Goal: Information Seeking & Learning: Learn about a topic

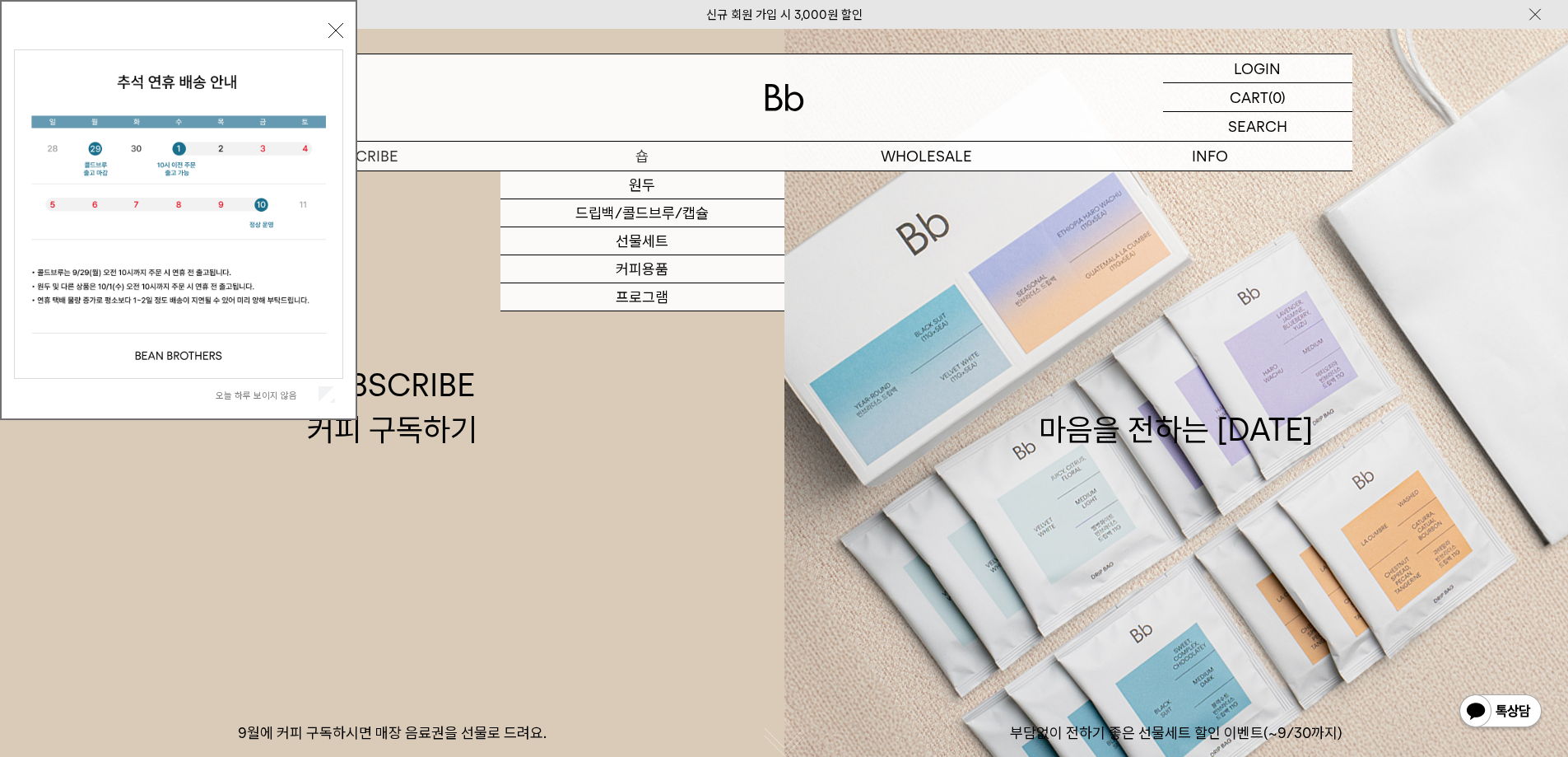
click at [639, 156] on p "숍" at bounding box center [642, 156] width 284 height 29
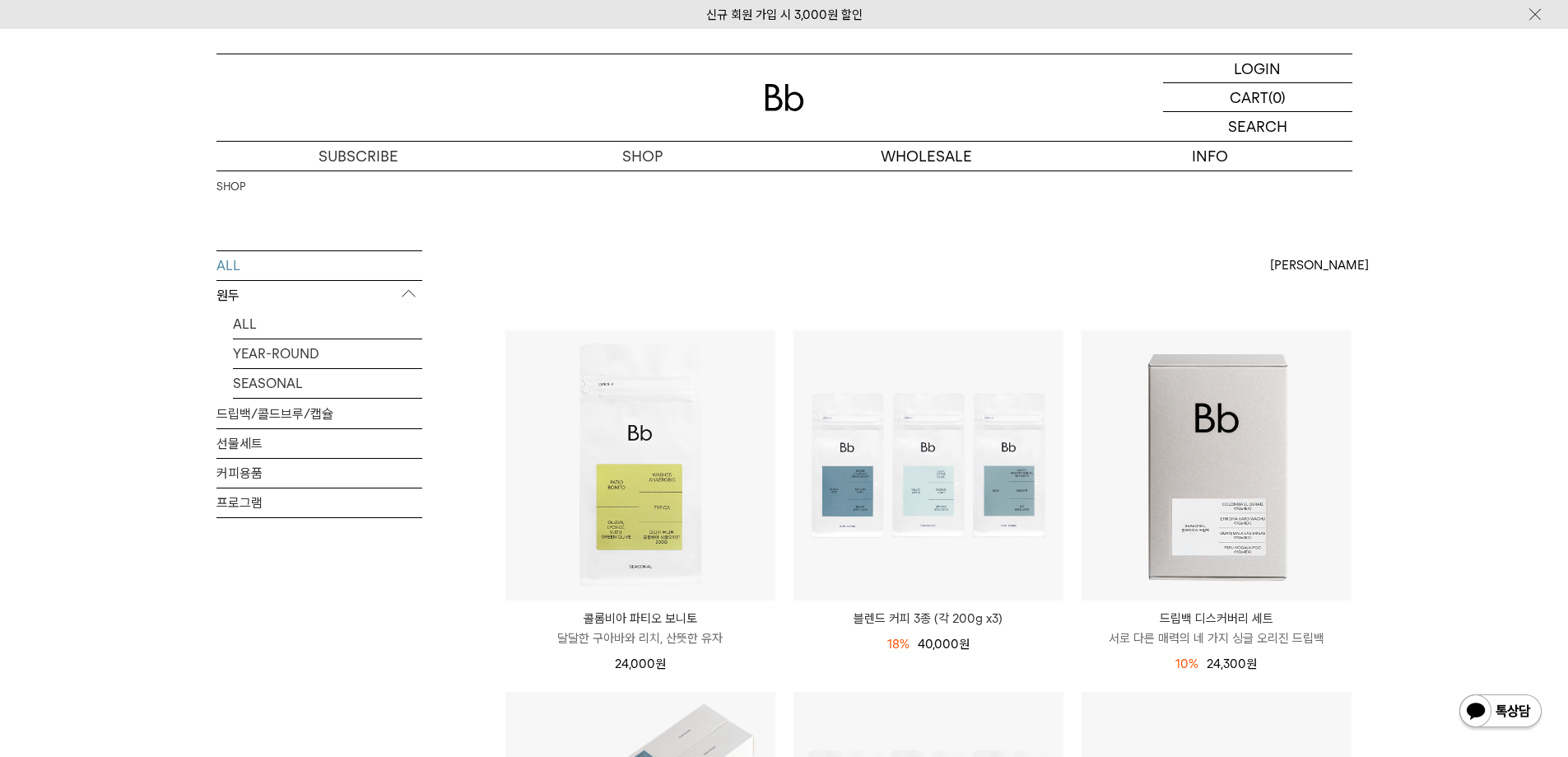
click at [765, 114] on div at bounding box center [784, 98] width 1136 height 87
click at [769, 103] on img at bounding box center [784, 98] width 40 height 27
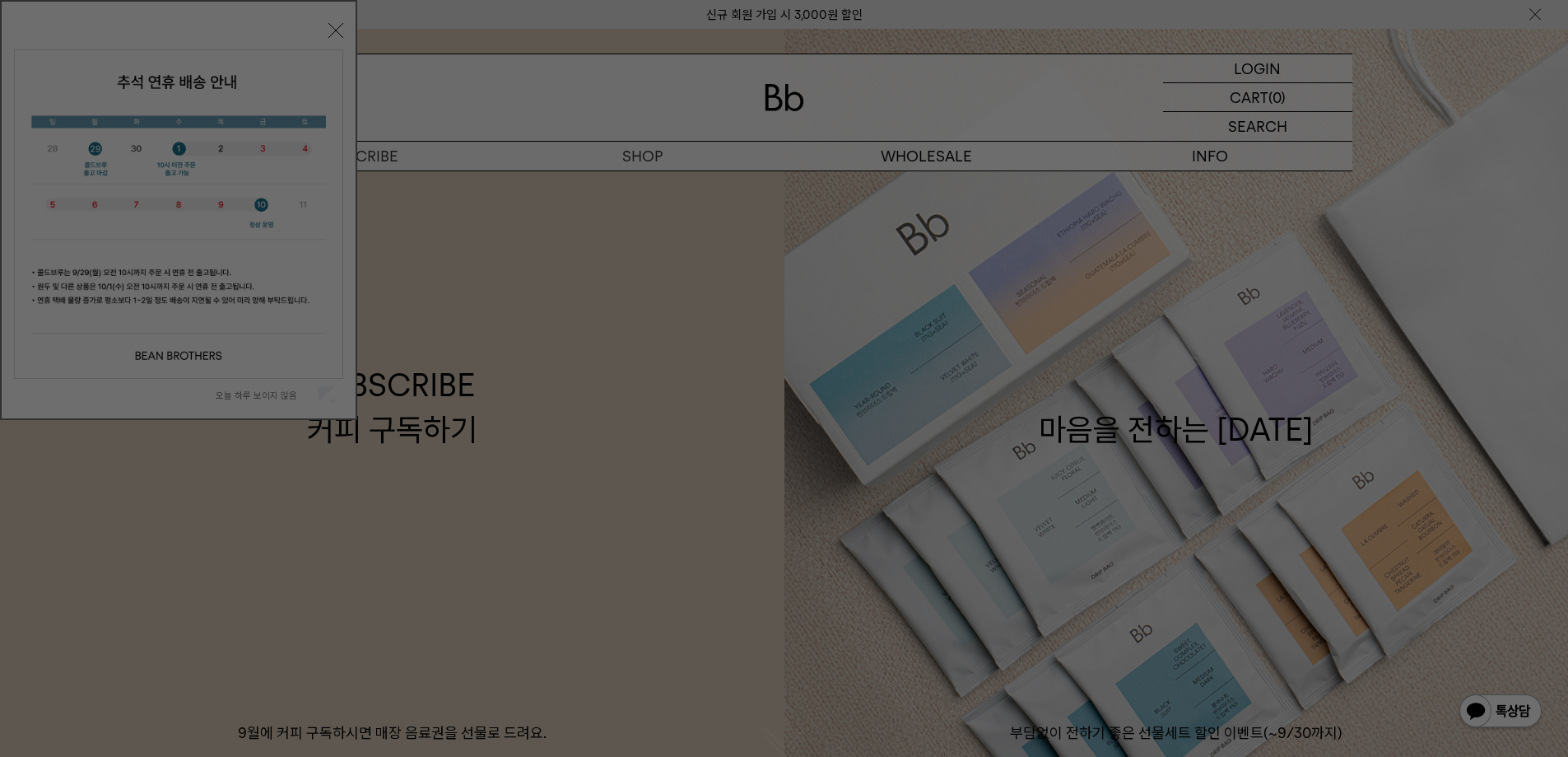
click at [632, 158] on div at bounding box center [784, 378] width 1568 height 757
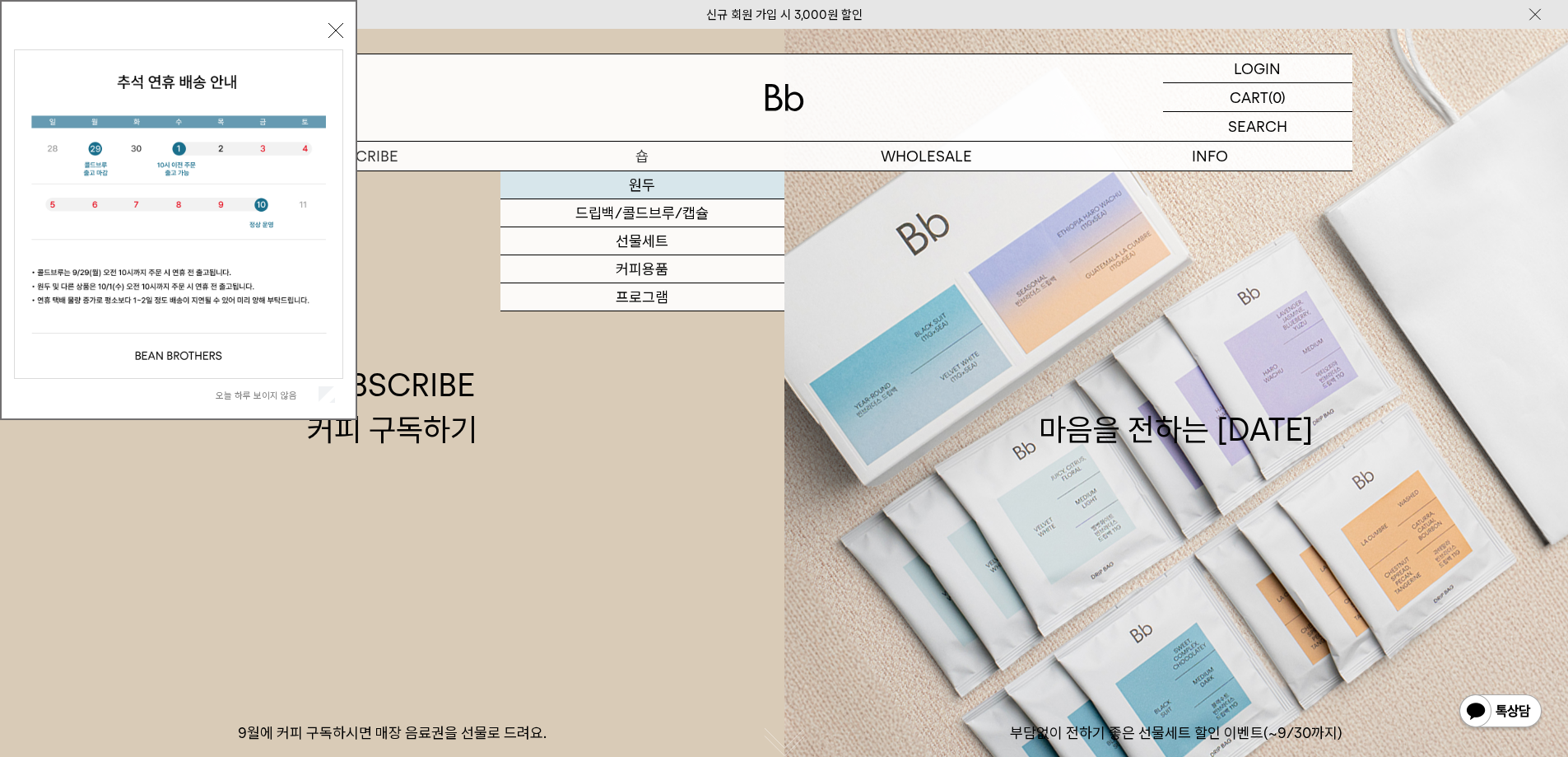
click at [650, 182] on link "원두" at bounding box center [642, 184] width 284 height 28
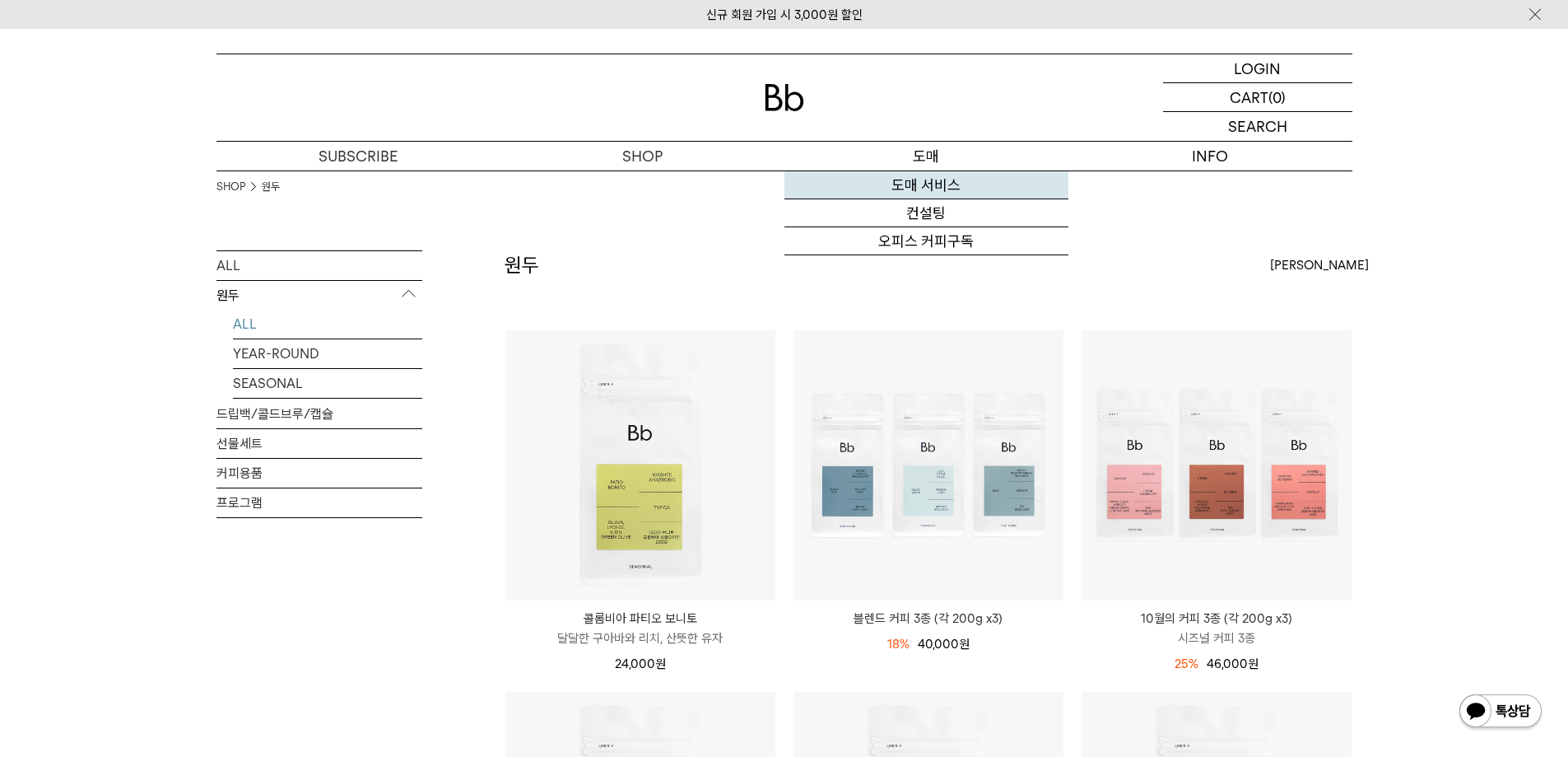
click at [946, 182] on link "도매 서비스" at bounding box center [927, 184] width 284 height 28
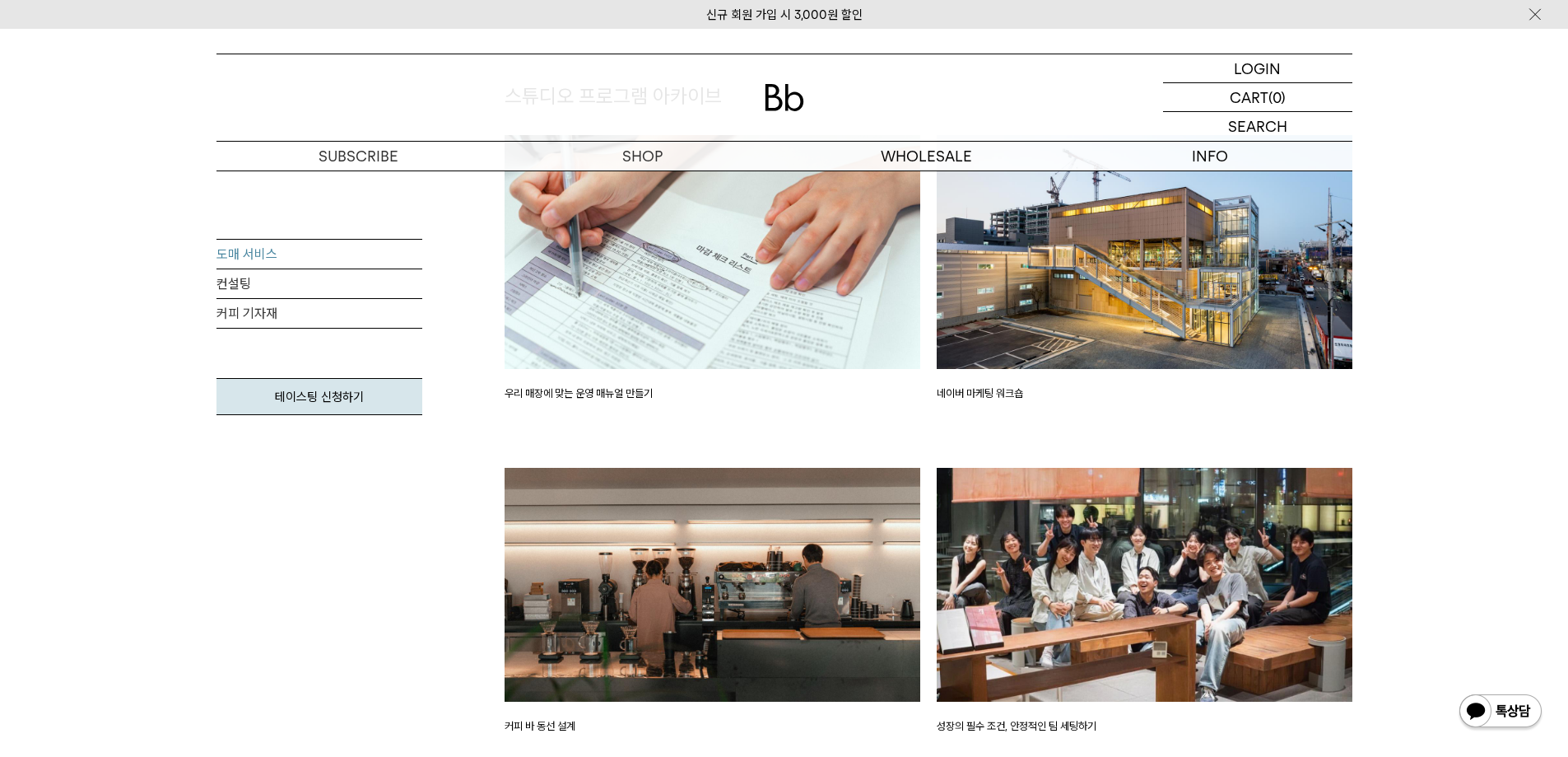
scroll to position [2141, 0]
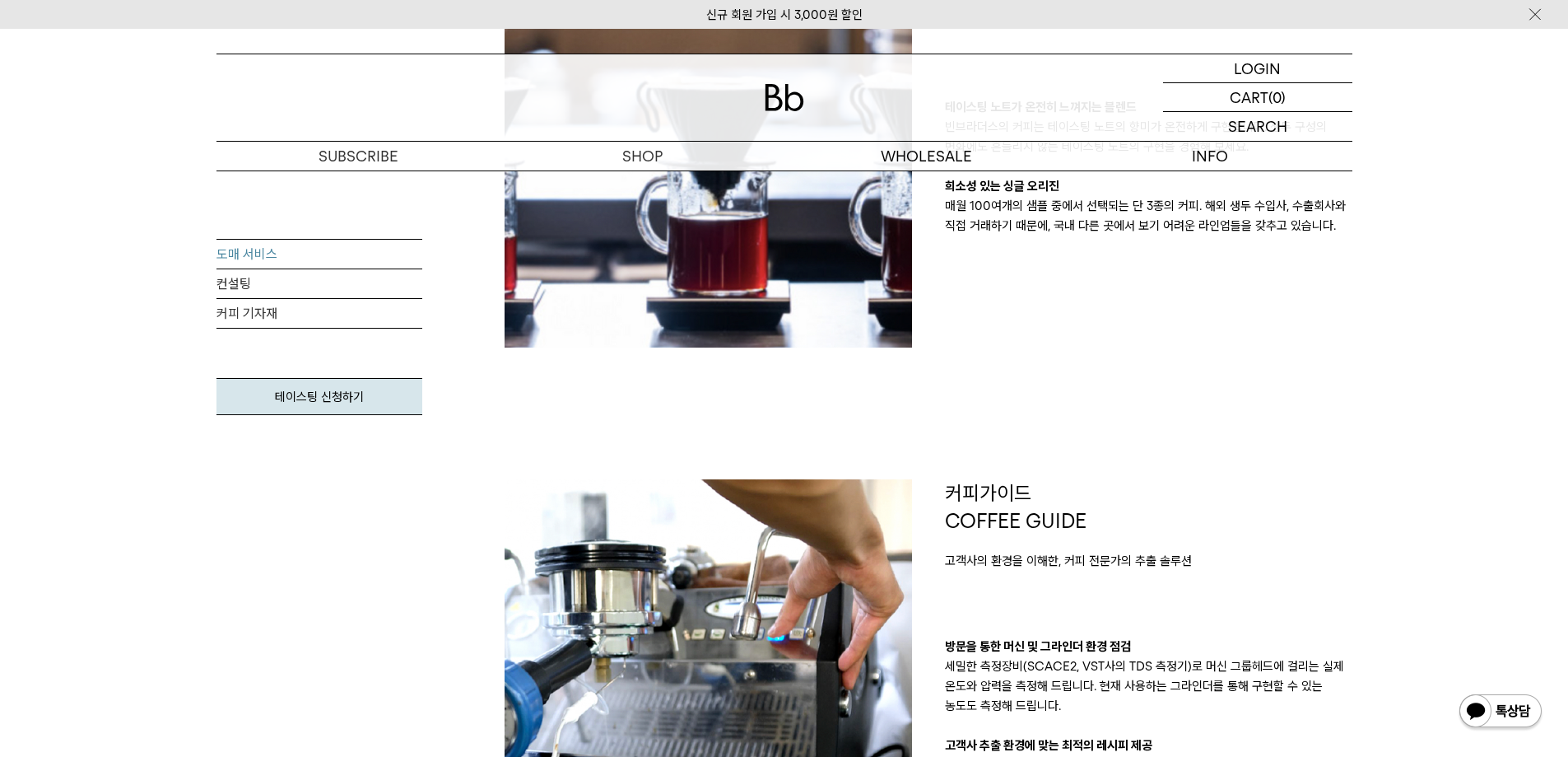
scroll to position [1070, 0]
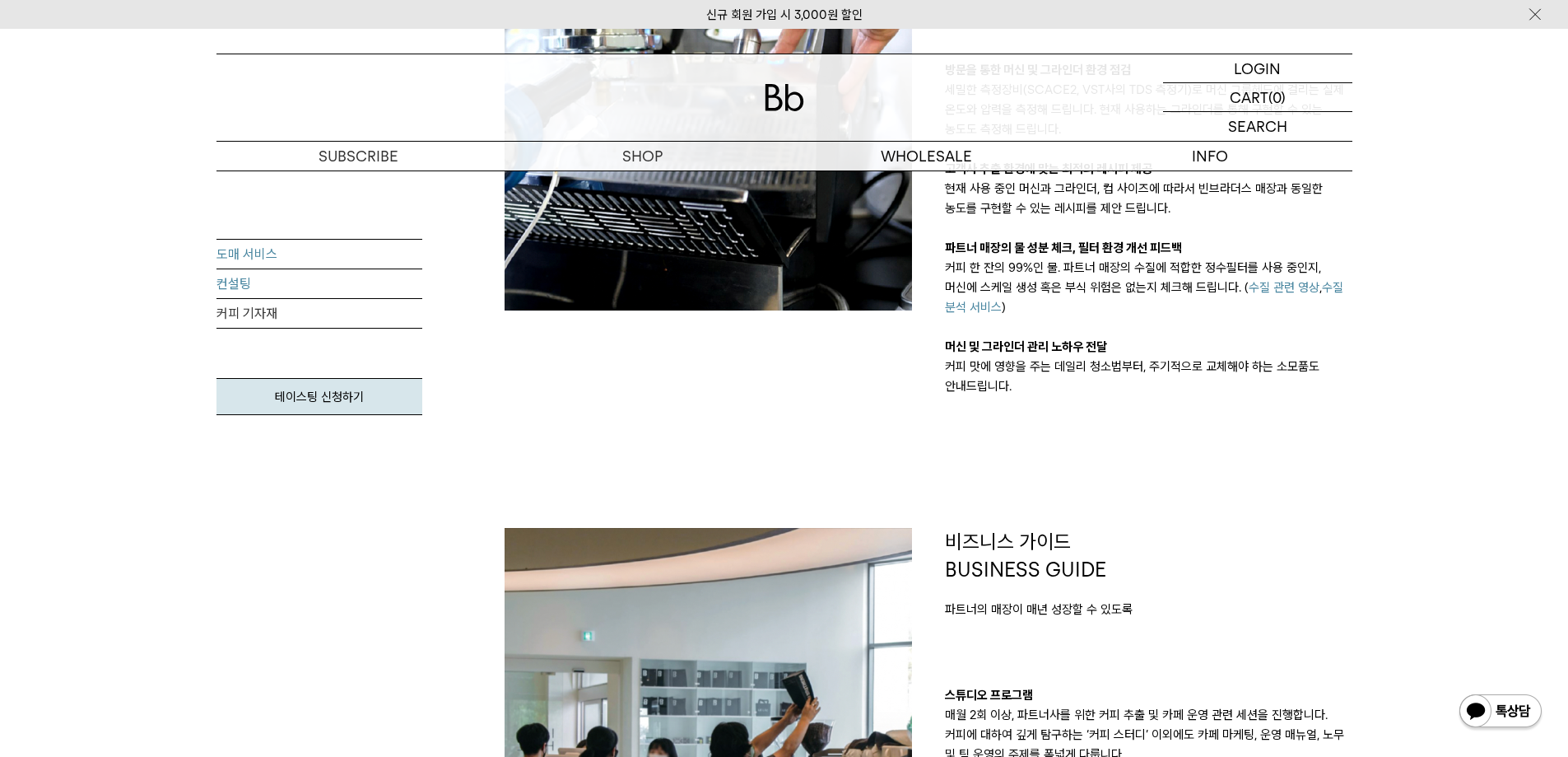
click at [264, 290] on link "컨설팅" at bounding box center [319, 284] width 206 height 30
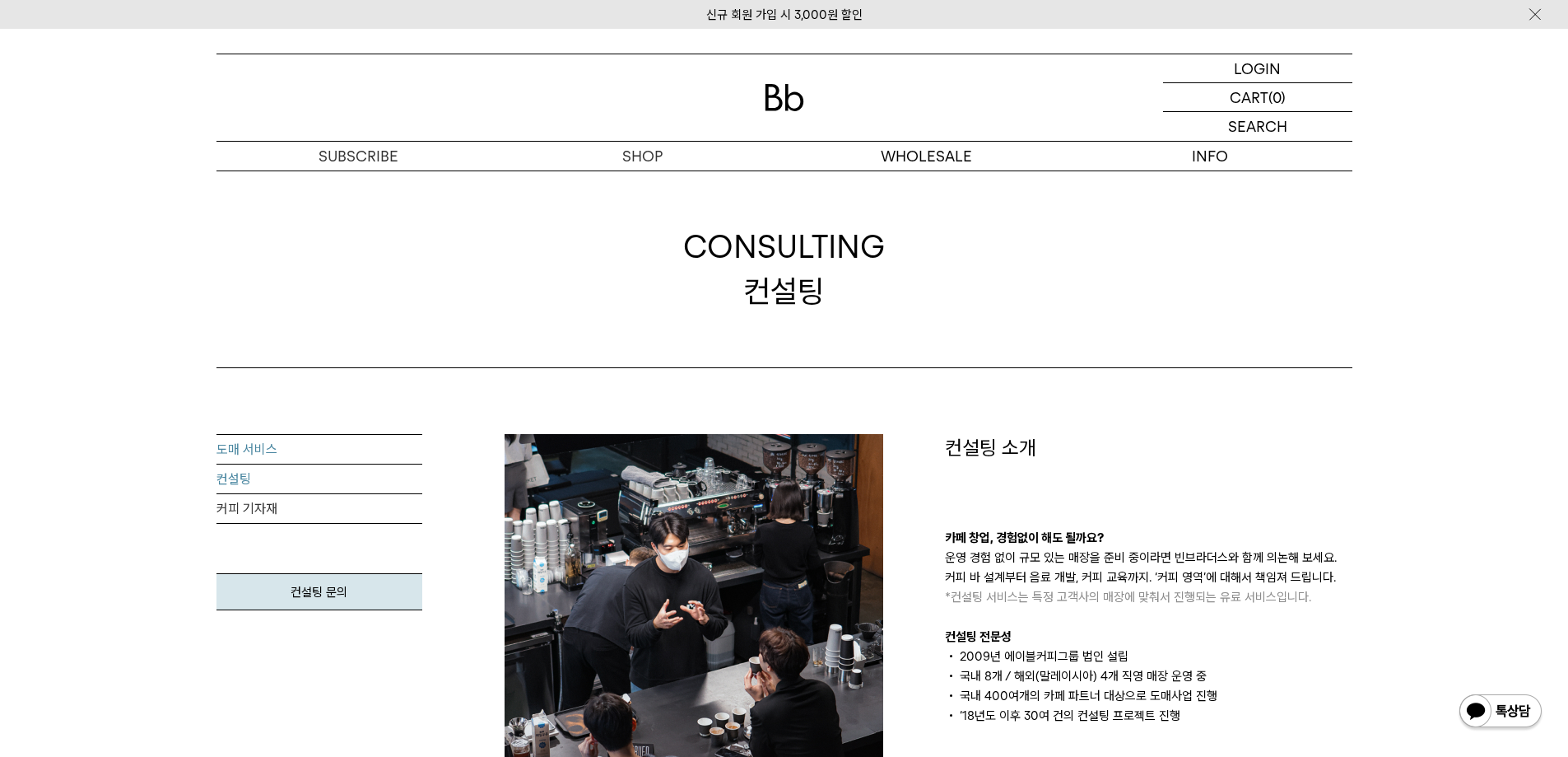
drag, startPoint x: 249, startPoint y: 410, endPoint x: 254, endPoint y: 437, distance: 27.5
click at [254, 437] on link "도매 서비스" at bounding box center [319, 449] width 206 height 30
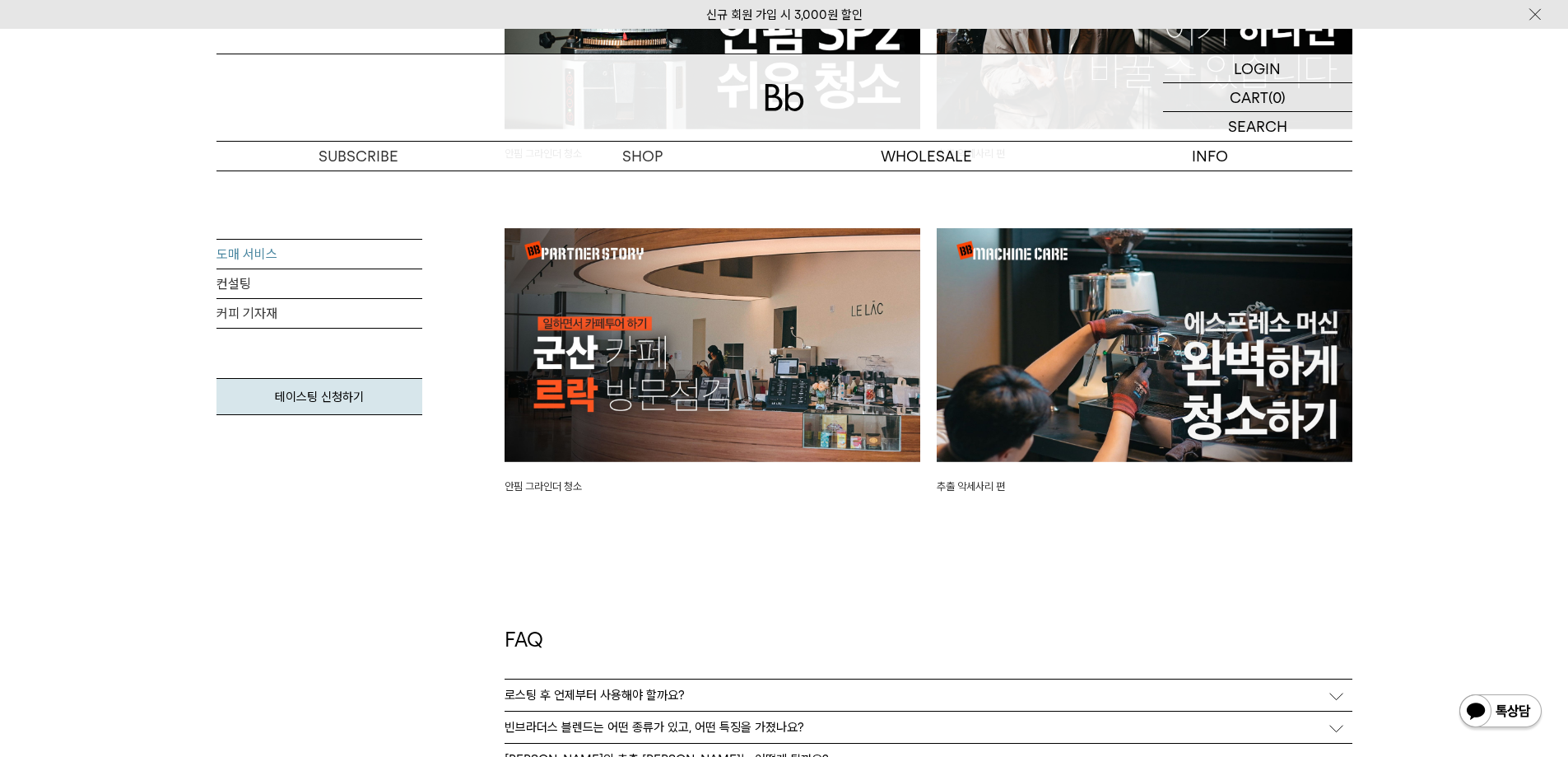
scroll to position [4116, 0]
